Goal: Transaction & Acquisition: Obtain resource

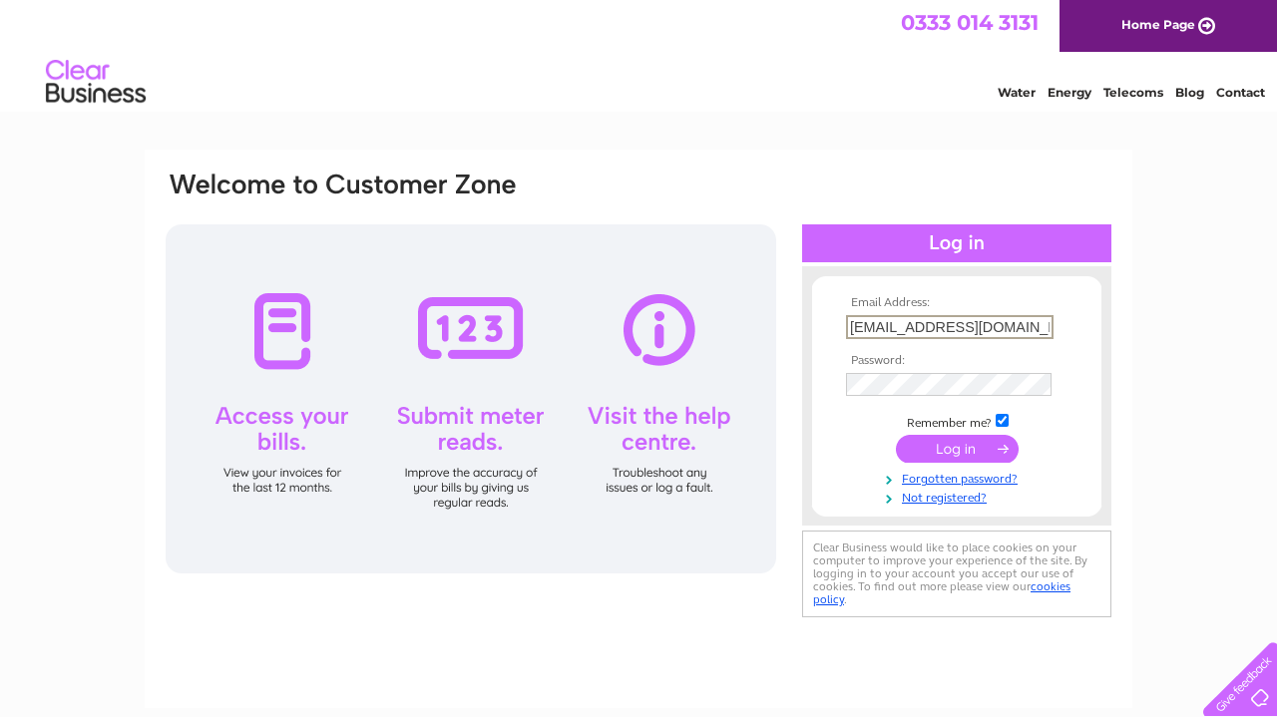
type input "bilaalazhar@hotmail.co.uk"
click at [989, 446] on input "submit" at bounding box center [957, 449] width 123 height 28
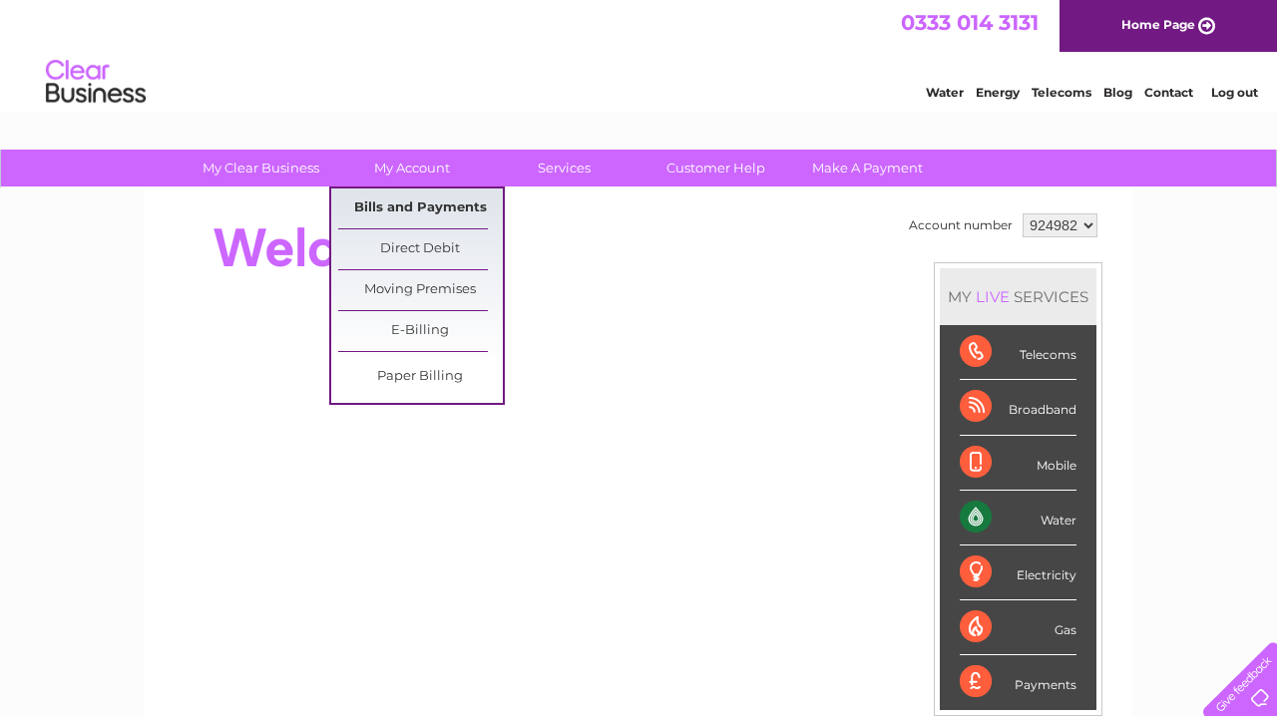
click at [420, 197] on link "Bills and Payments" at bounding box center [420, 209] width 165 height 40
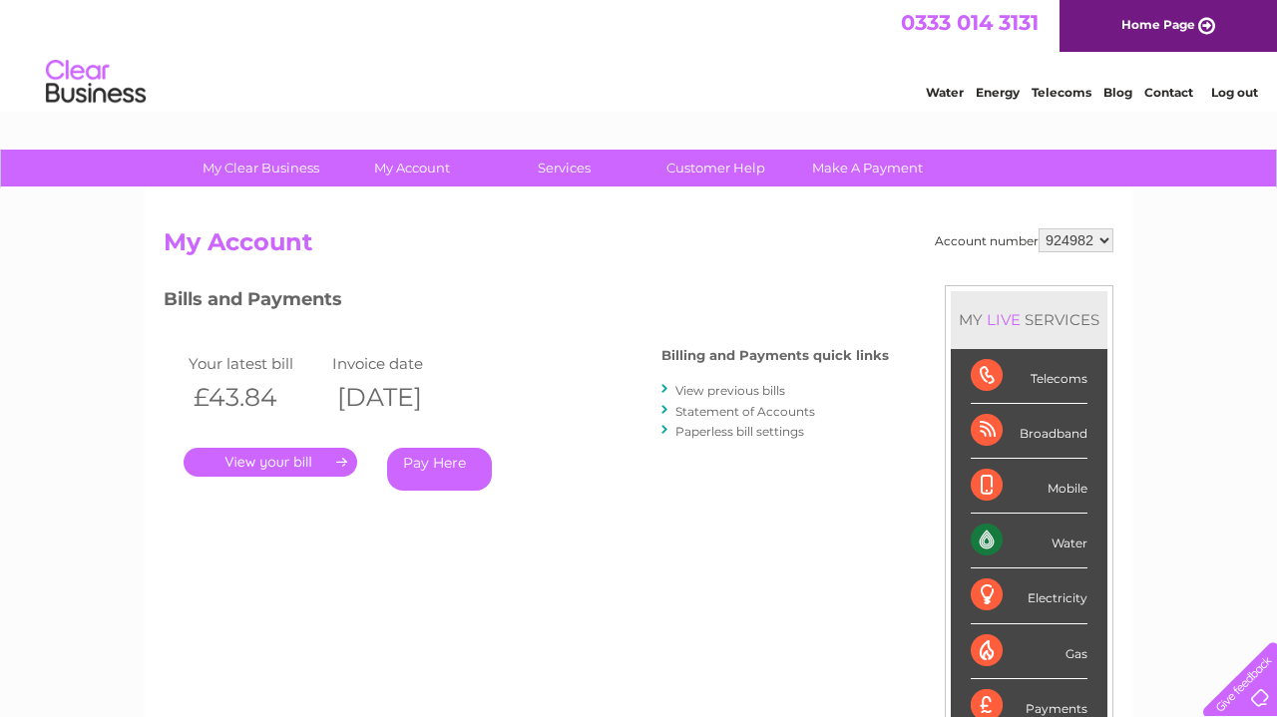
click at [769, 392] on link "View previous bills" at bounding box center [730, 390] width 110 height 15
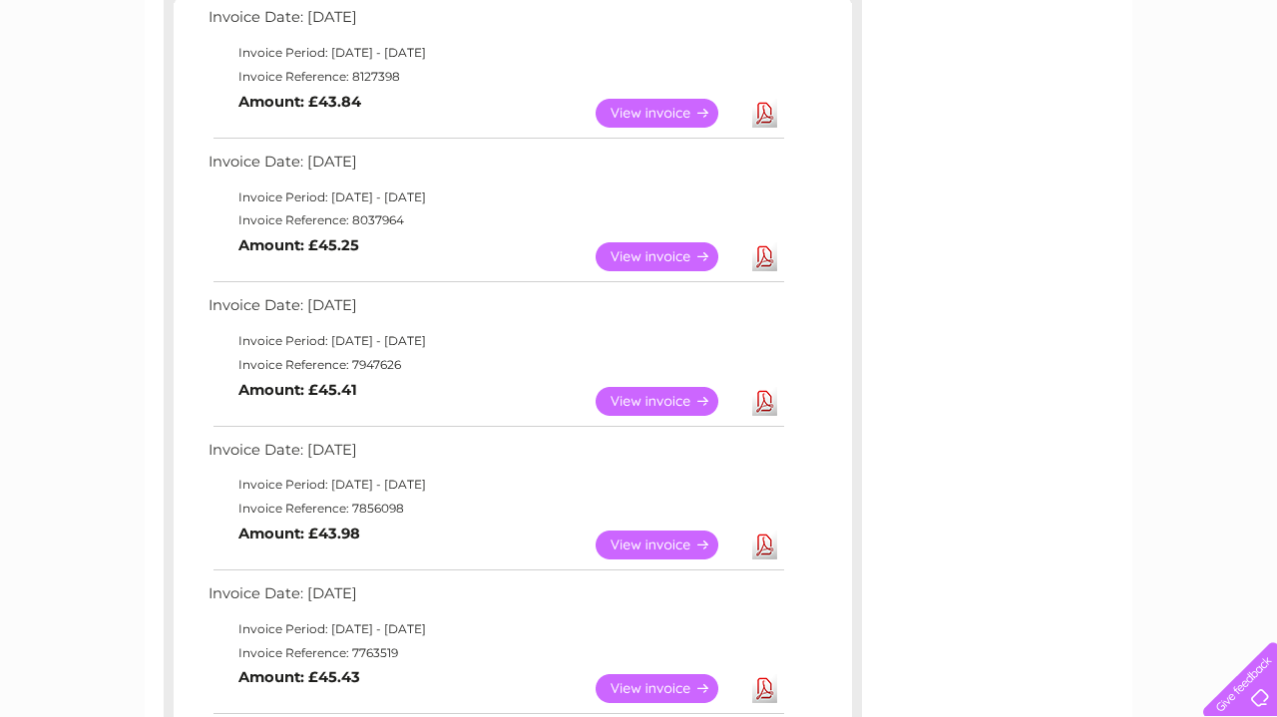
scroll to position [375, 0]
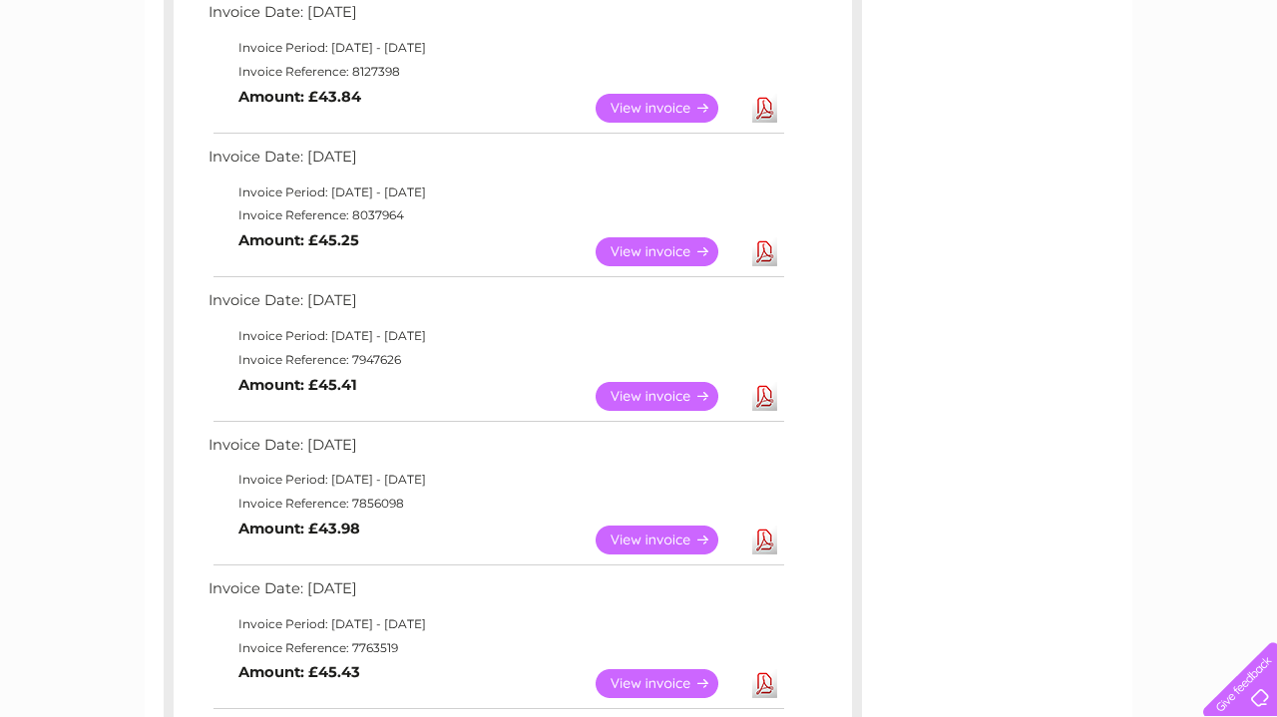
click at [762, 537] on link "Download" at bounding box center [764, 540] width 25 height 29
click at [768, 389] on link "Download" at bounding box center [764, 396] width 25 height 29
click at [769, 245] on link "Download" at bounding box center [764, 251] width 25 height 29
click at [906, 138] on div "Account number 924982 Previous Invoices Download or view any of your previous i…" at bounding box center [639, 673] width 988 height 1720
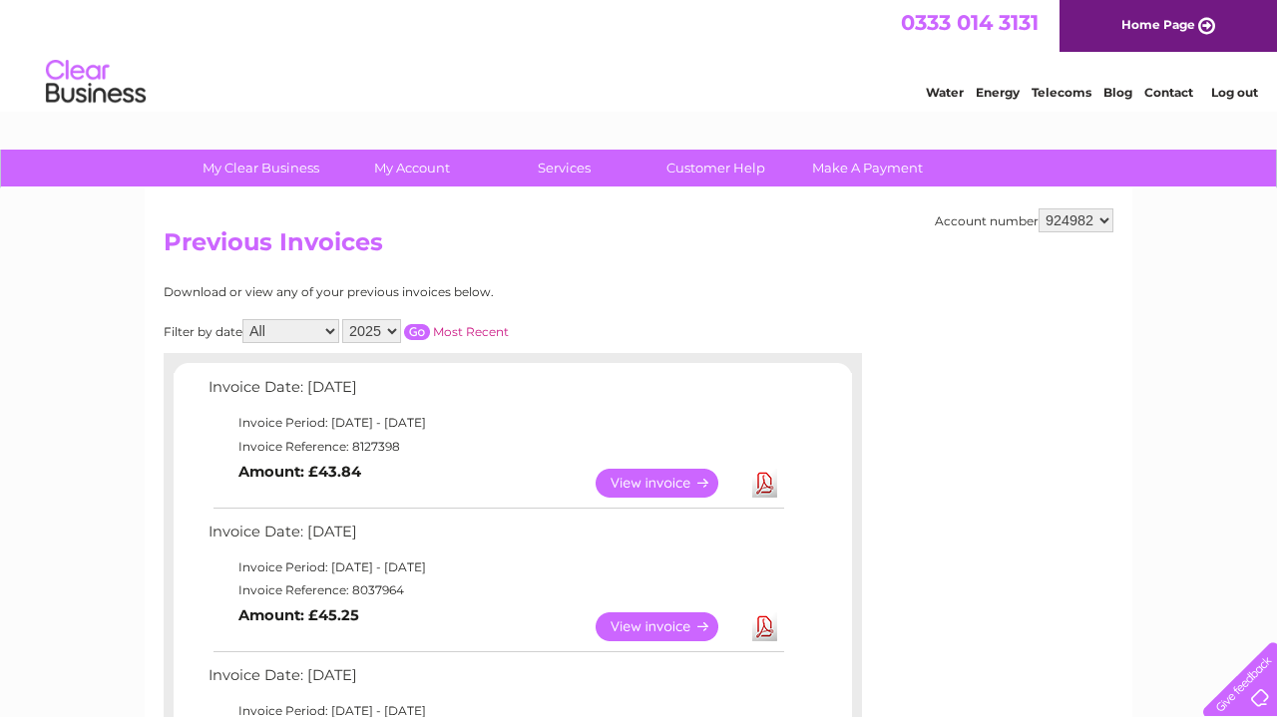
scroll to position [0, 0]
click at [1228, 95] on link "Log out" at bounding box center [1234, 92] width 47 height 15
